Goal: Navigation & Orientation: Find specific page/section

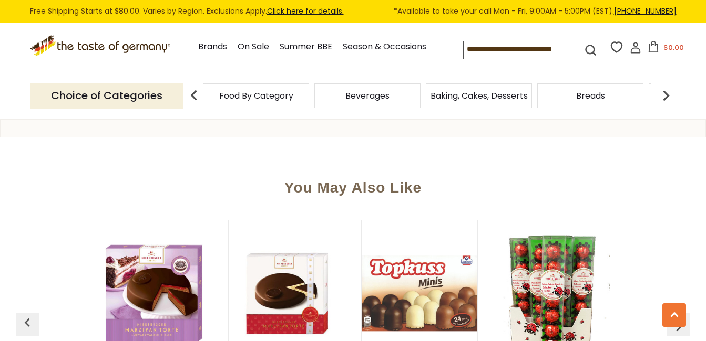
scroll to position [841, 0]
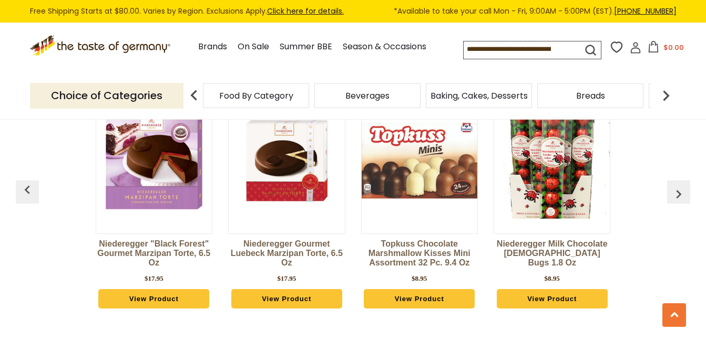
click at [327, 11] on link "Click here for details." at bounding box center [305, 11] width 77 height 11
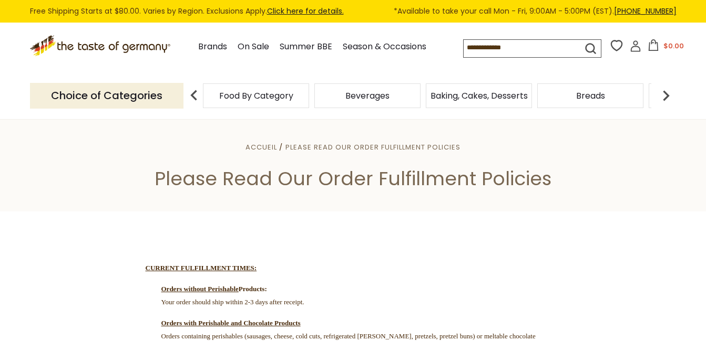
click at [667, 95] on img at bounding box center [665, 95] width 21 height 21
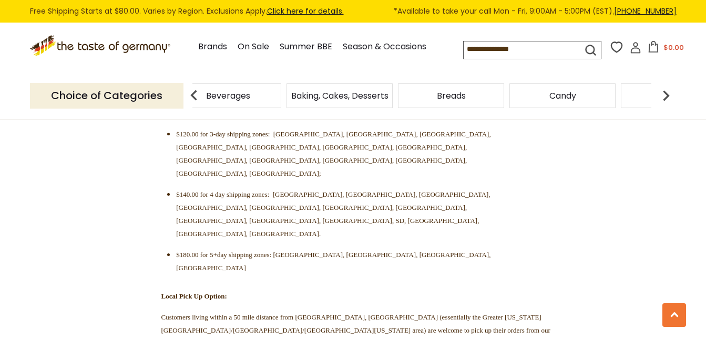
scroll to position [525, 0]
